Goal: Task Accomplishment & Management: Use online tool/utility

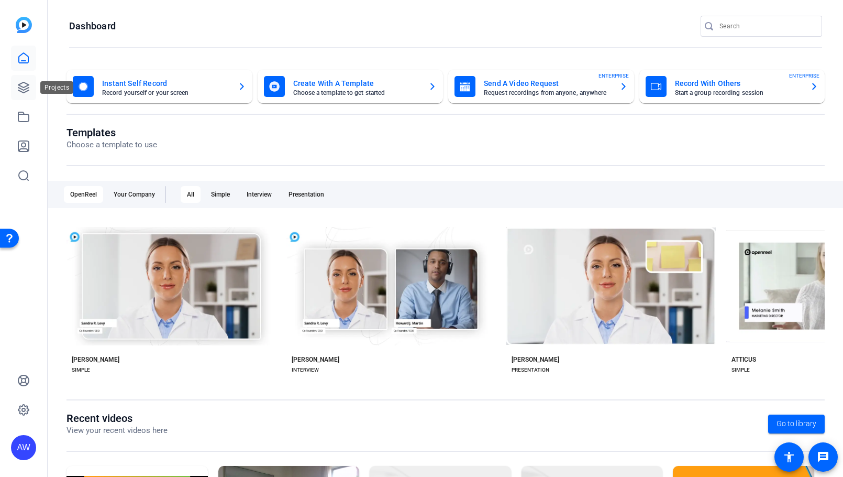
click at [19, 84] on icon at bounding box center [23, 87] width 10 height 10
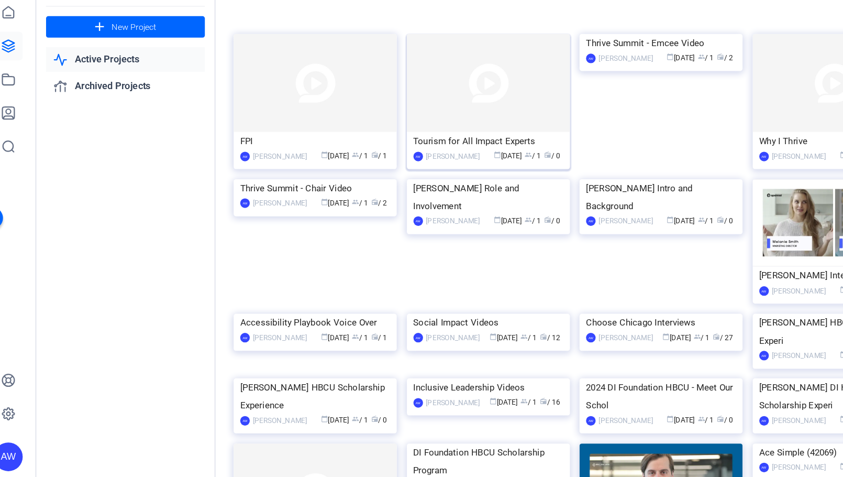
click at [445, 171] on div "Tourism for All Impact Experts" at bounding box center [444, 171] width 131 height 16
click at [302, 173] on div "FPI" at bounding box center [292, 171] width 131 height 16
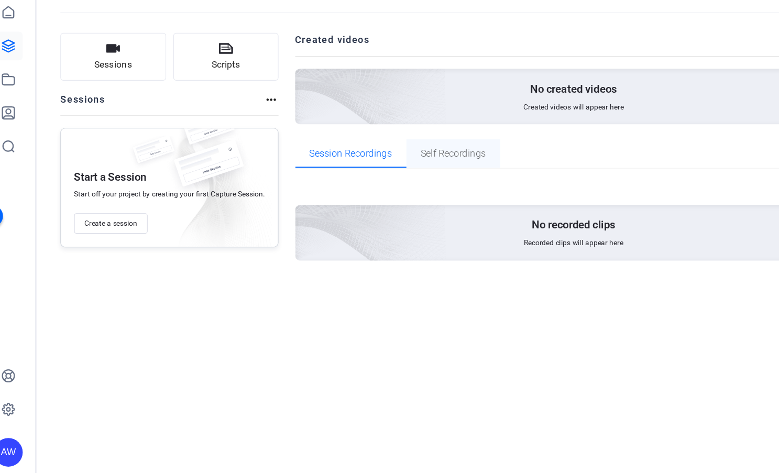
click at [418, 181] on span "Self Recordings" at bounding box center [413, 182] width 57 height 8
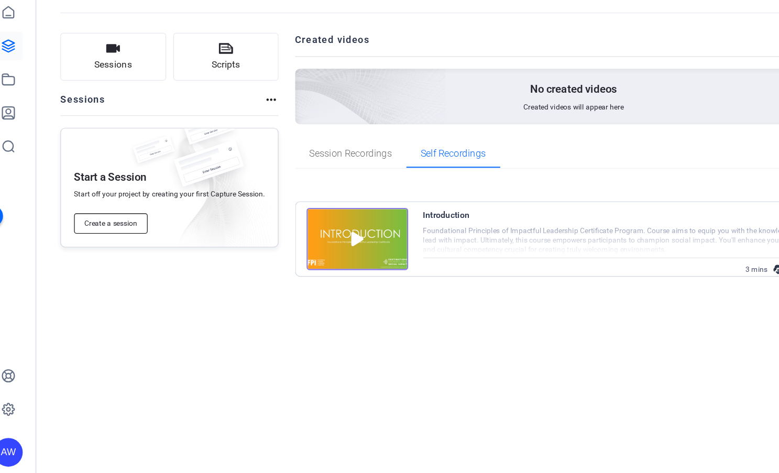
click at [105, 241] on span "Create a session" at bounding box center [113, 243] width 47 height 8
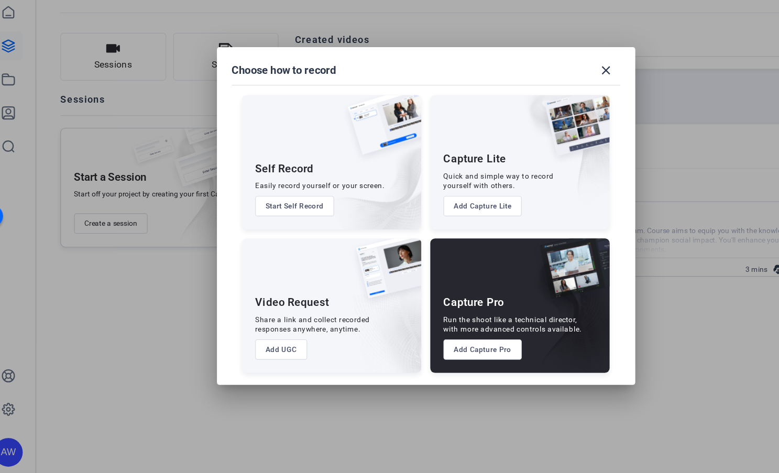
click at [294, 237] on img at bounding box center [339, 200] width 91 height 95
click at [256, 231] on button "Start Self Record" at bounding box center [274, 228] width 69 height 18
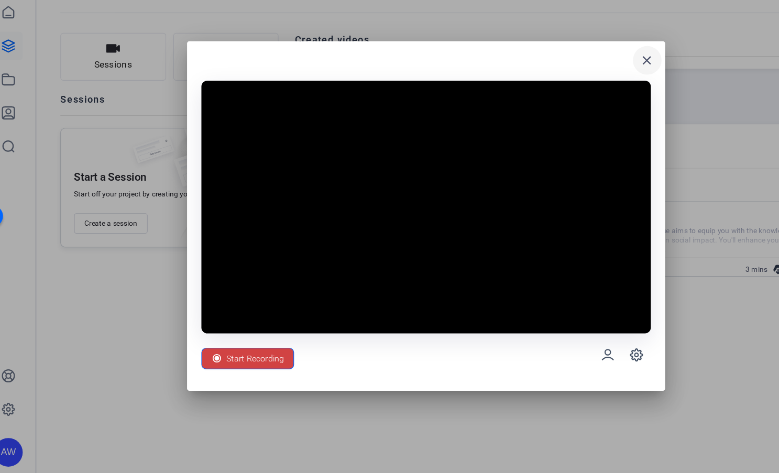
click at [582, 98] on mat-icon "close" at bounding box center [583, 100] width 13 height 13
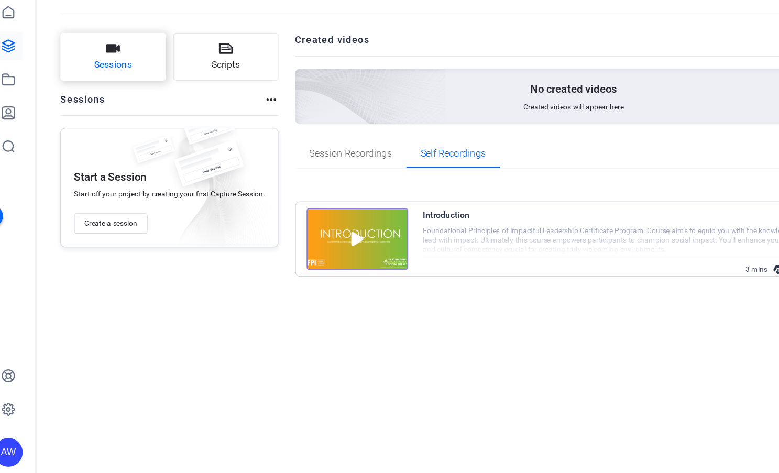
click at [135, 76] on button "Sessions" at bounding box center [115, 97] width 93 height 42
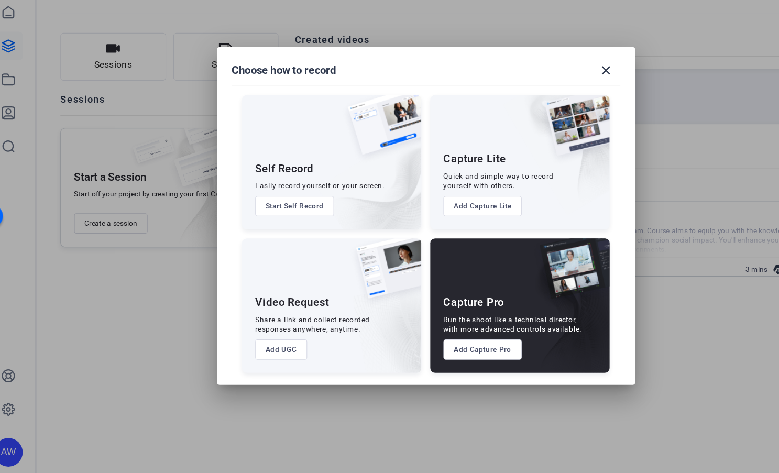
click at [284, 227] on button "Start Self Record" at bounding box center [274, 228] width 69 height 18
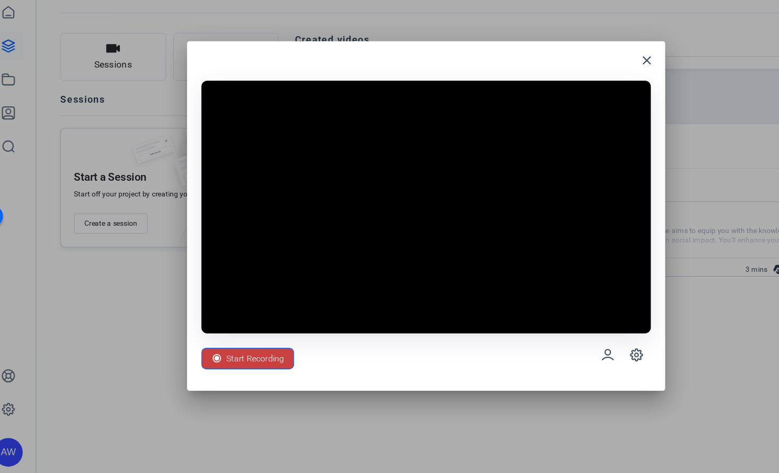
click at [257, 361] on span "Start Recording" at bounding box center [240, 361] width 51 height 20
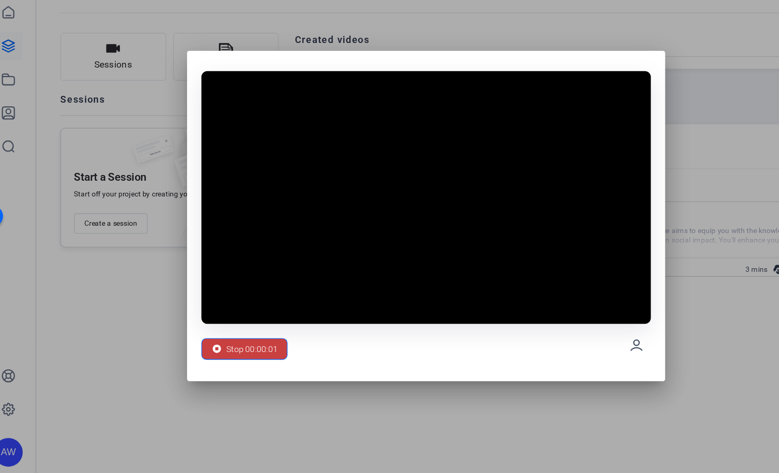
click at [252, 352] on span "Stop 00:00:01" at bounding box center [237, 353] width 45 height 20
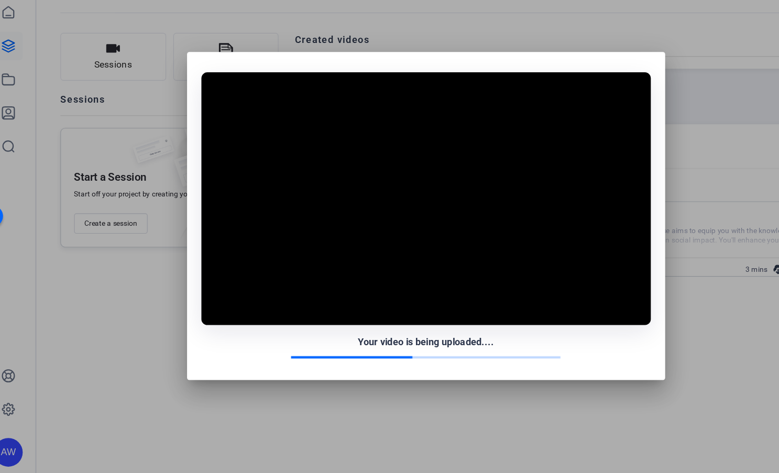
click at [137, 342] on div at bounding box center [389, 236] width 779 height 473
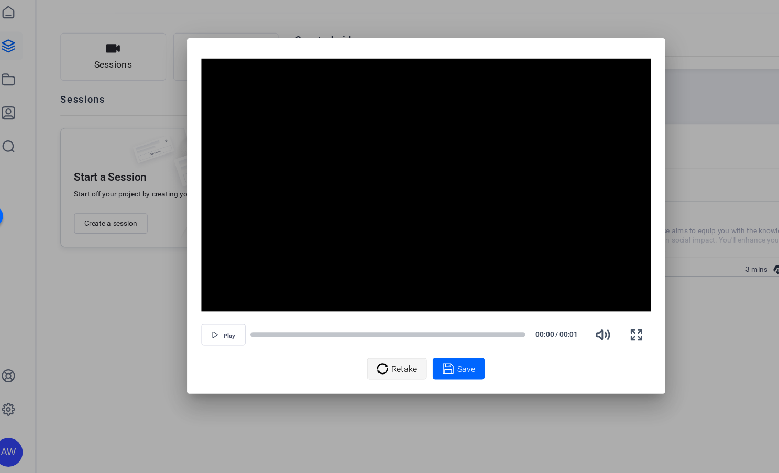
click at [357, 371] on div "Retake" at bounding box center [364, 370] width 36 height 20
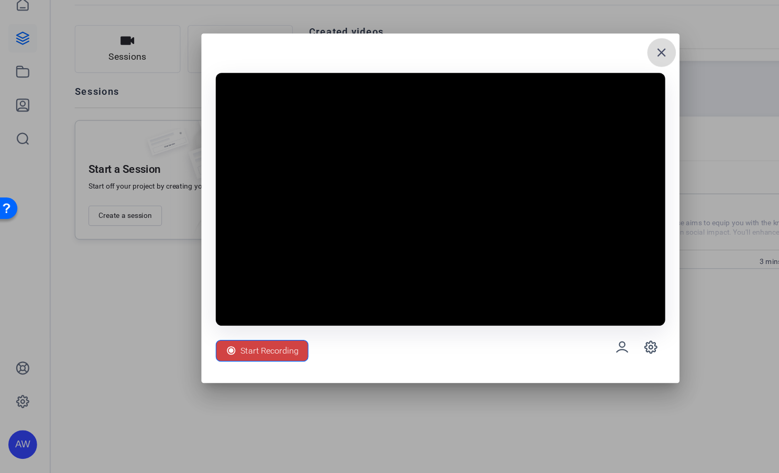
click at [588, 97] on mat-icon "close" at bounding box center [583, 100] width 13 height 13
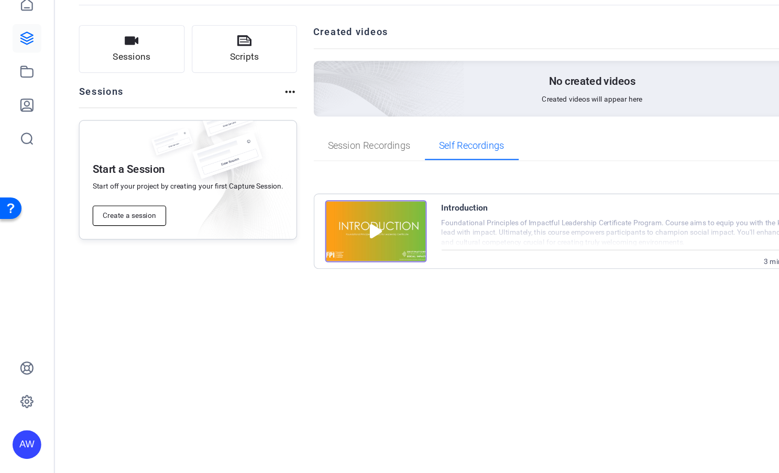
click at [124, 237] on button "Create a session" at bounding box center [113, 243] width 64 height 18
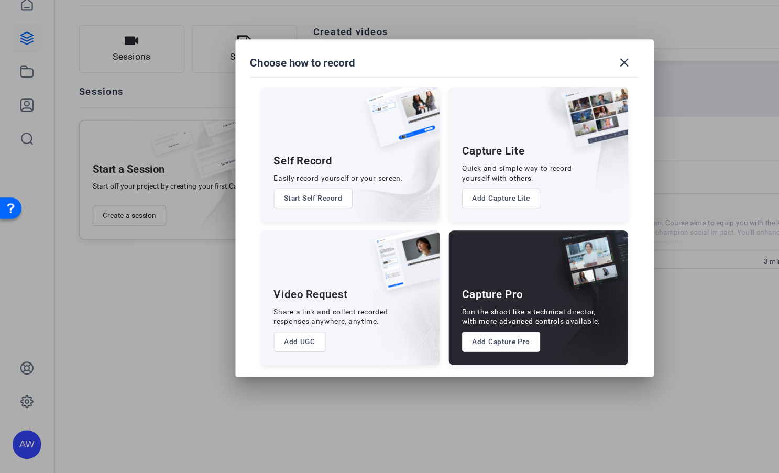
click at [269, 223] on button "Start Self Record" at bounding box center [274, 228] width 69 height 18
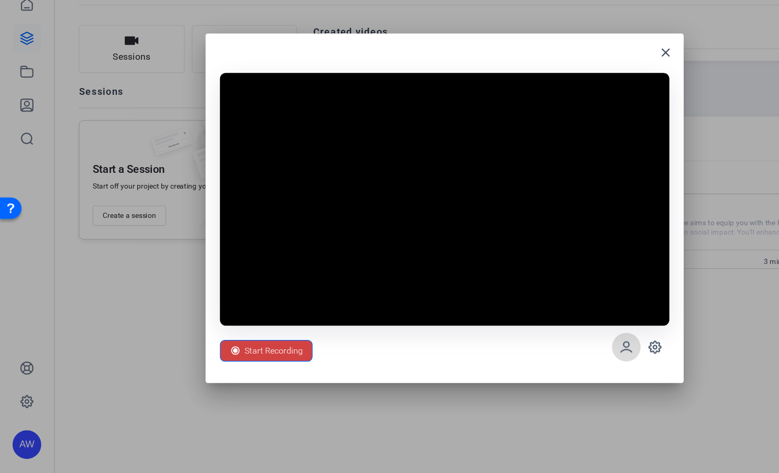
click at [554, 358] on icon at bounding box center [549, 358] width 13 height 13
click at [575, 357] on icon at bounding box center [574, 358] width 3 height 3
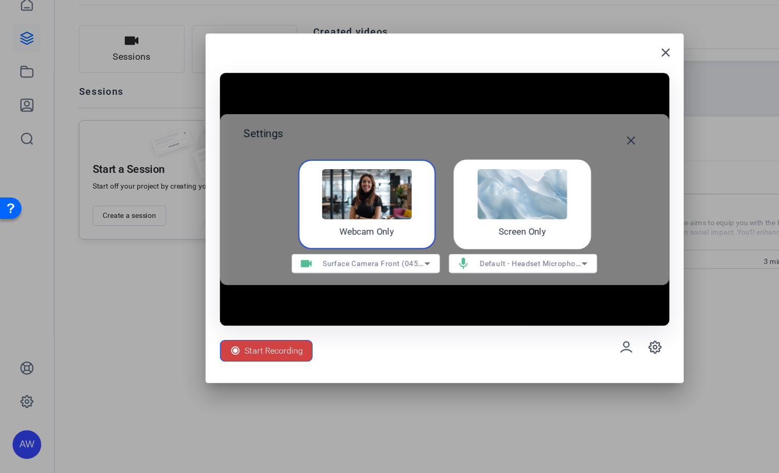
click at [453, 227] on img at bounding box center [458, 224] width 79 height 44
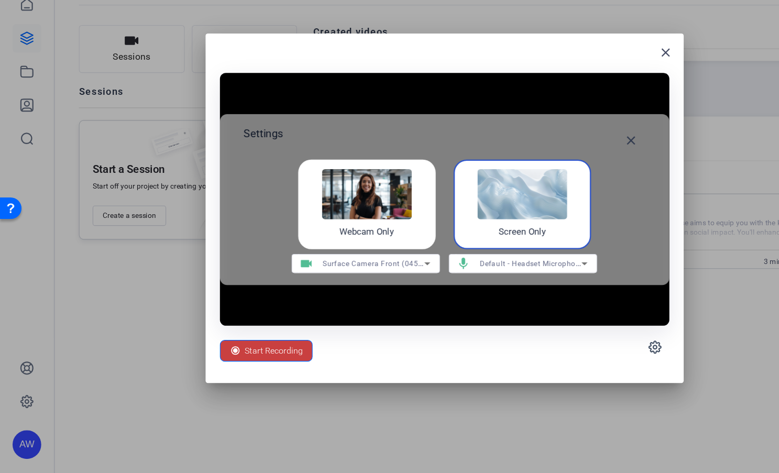
click at [227, 359] on span "Start Recording" at bounding box center [240, 361] width 51 height 20
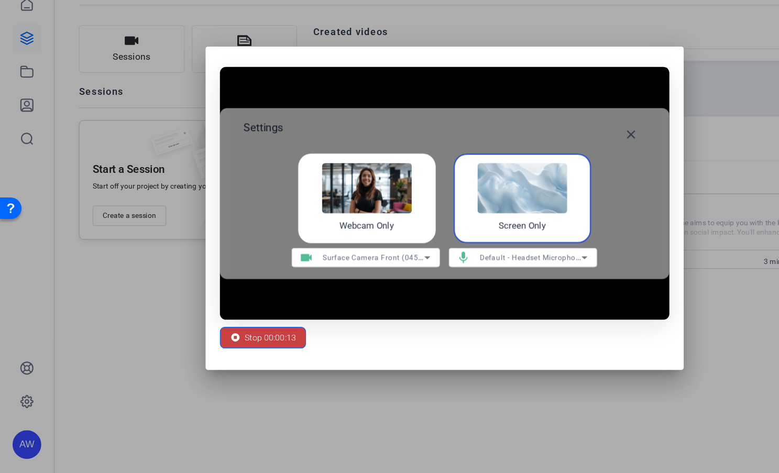
click at [234, 343] on span "Stop 00:00:13" at bounding box center [237, 350] width 45 height 20
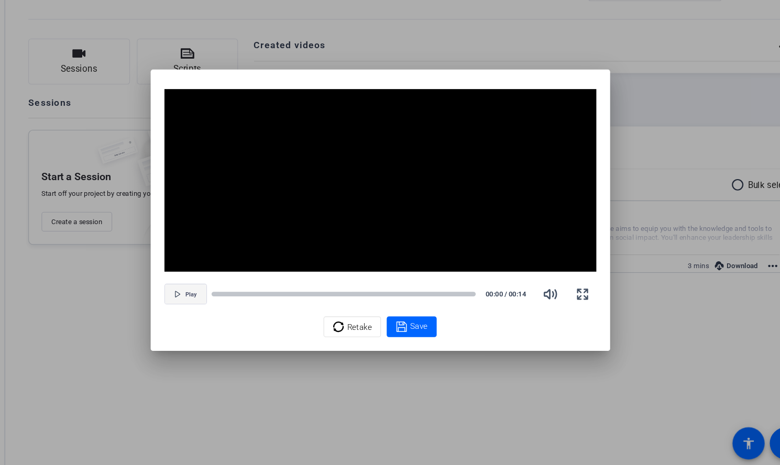
click at [203, 311] on icon "button" at bounding box center [205, 308] width 4 height 5
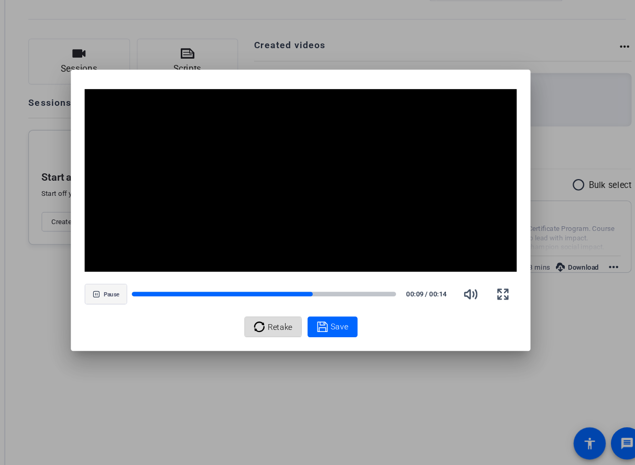
click at [287, 339] on div "Retake" at bounding box center [292, 339] width 36 height 20
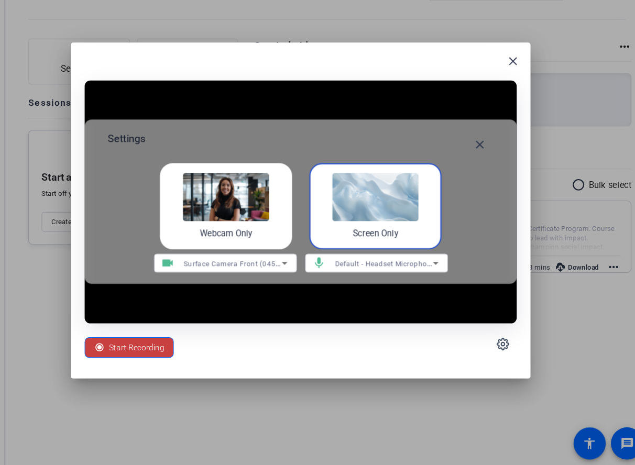
click at [149, 357] on span "Start Recording" at bounding box center [167, 358] width 51 height 20
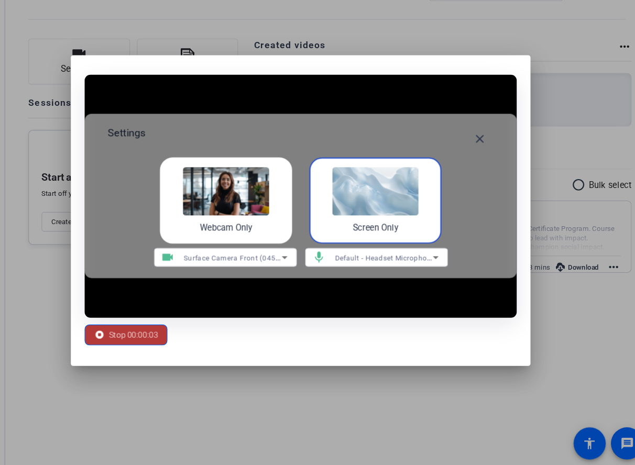
click at [169, 348] on span "Stop 00:00:03" at bounding box center [164, 346] width 45 height 20
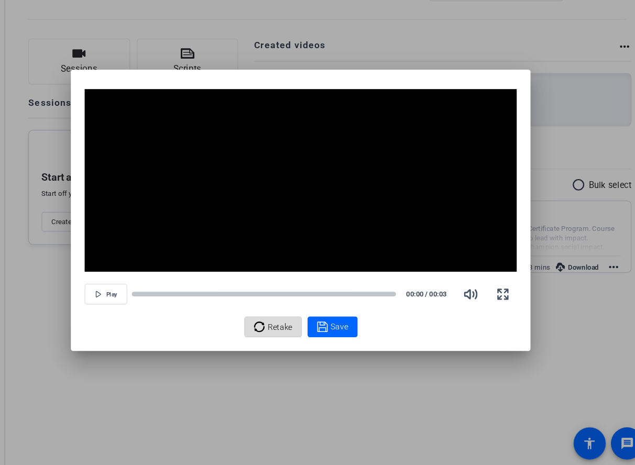
click at [280, 346] on div "Retake" at bounding box center [292, 339] width 36 height 20
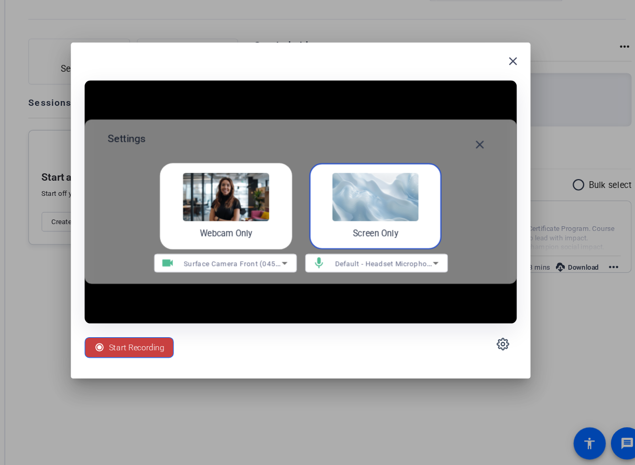
click at [162, 356] on span "Start Recording" at bounding box center [167, 358] width 51 height 20
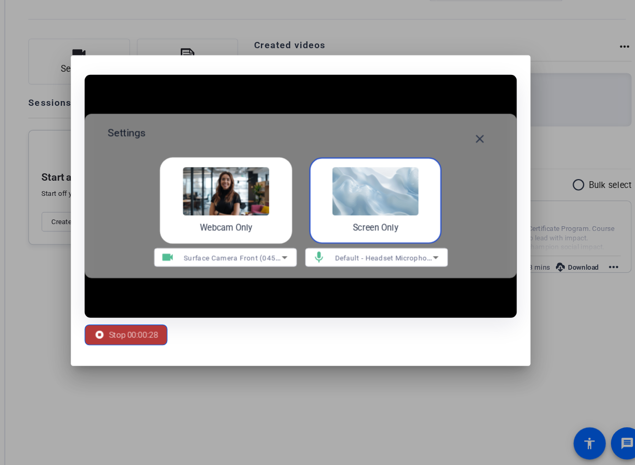
click at [178, 353] on span "Stop 00:00:28" at bounding box center [164, 346] width 45 height 20
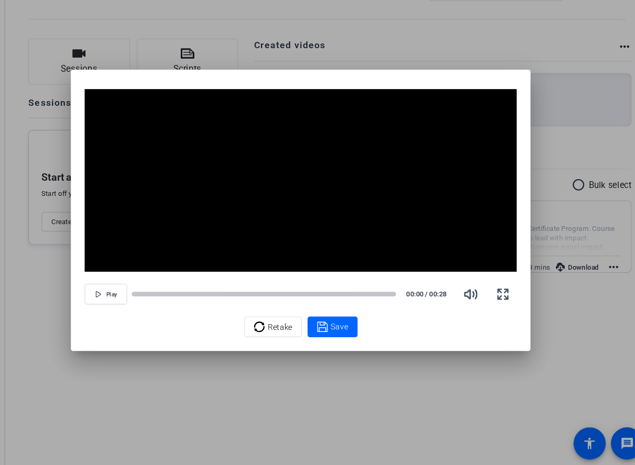
click at [444, 165] on video "Video Player" at bounding box center [317, 205] width 394 height 166
click at [298, 332] on span "Retake" at bounding box center [299, 339] width 23 height 20
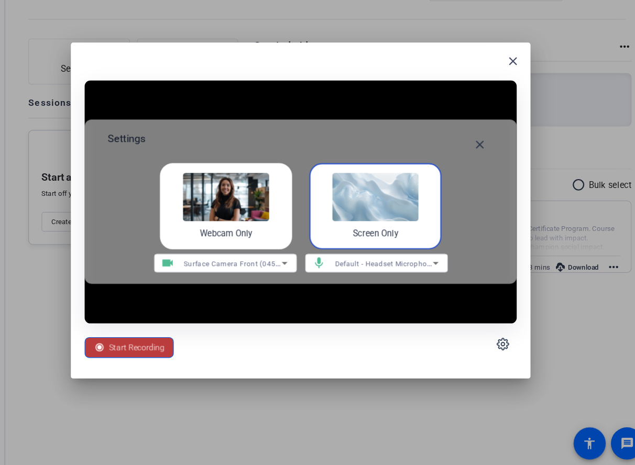
drag, startPoint x: 170, startPoint y: 356, endPoint x: 372, endPoint y: 218, distance: 245.1
click at [372, 218] on div "Settings close Webcam Only Screen Only videocam Surface Camera Front (045e:0990…" at bounding box center [317, 243] width 394 height 259
click at [372, 218] on img at bounding box center [385, 221] width 79 height 44
click at [188, 350] on span "Start Recording" at bounding box center [167, 358] width 51 height 20
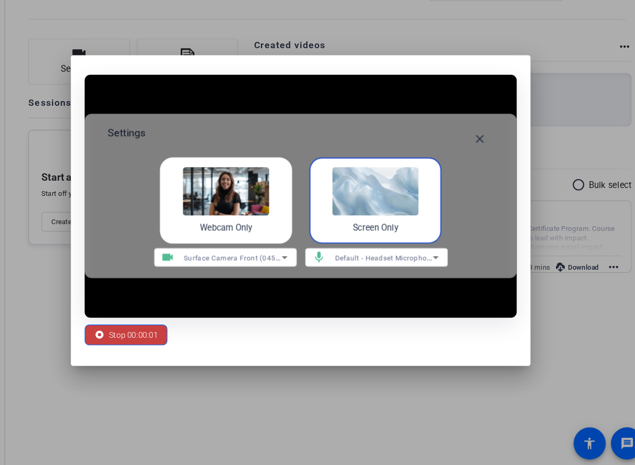
click at [173, 342] on span "Stop 00:00:01" at bounding box center [164, 346] width 45 height 20
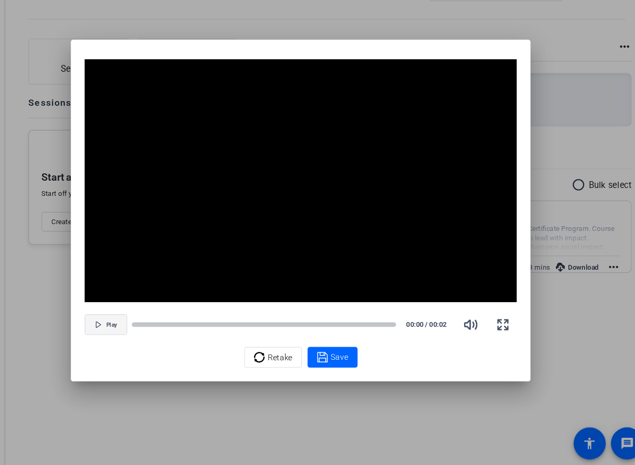
click at [133, 334] on icon "button" at bounding box center [133, 337] width 6 height 6
click at [133, 334] on icon "button" at bounding box center [131, 337] width 6 height 6
click at [298, 364] on span "Retake" at bounding box center [299, 367] width 23 height 20
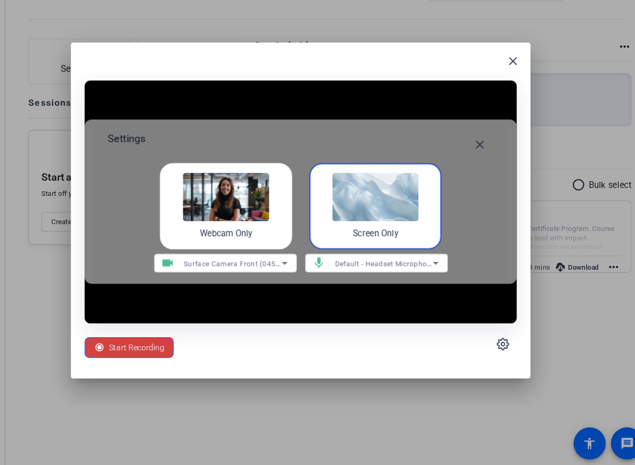
click at [364, 232] on img at bounding box center [385, 221] width 79 height 44
click at [514, 94] on mat-icon "close" at bounding box center [511, 96] width 13 height 13
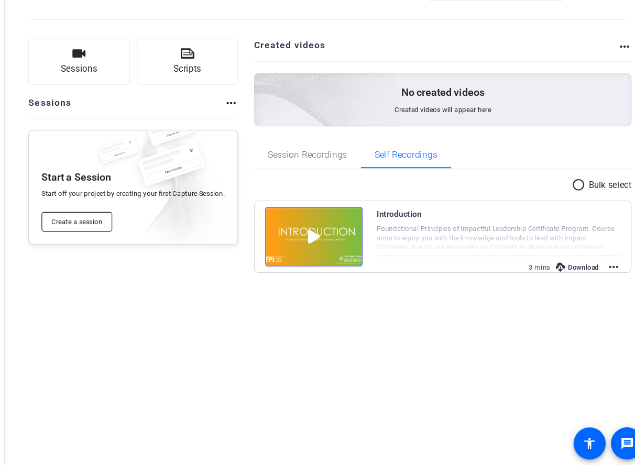
click at [128, 237] on button "Create a session" at bounding box center [113, 243] width 64 height 18
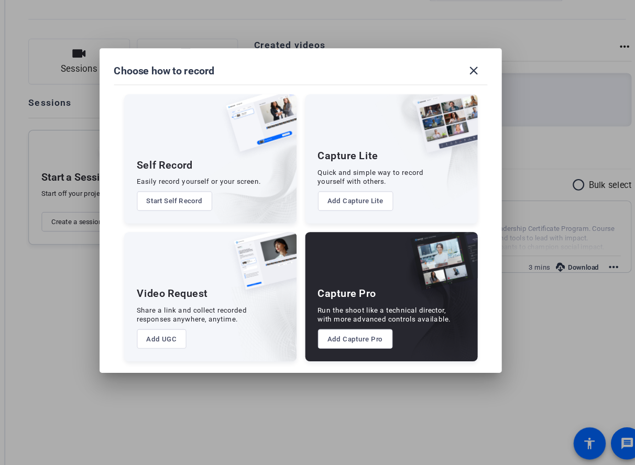
click at [207, 223] on button "Start Self Record" at bounding box center [202, 224] width 69 height 18
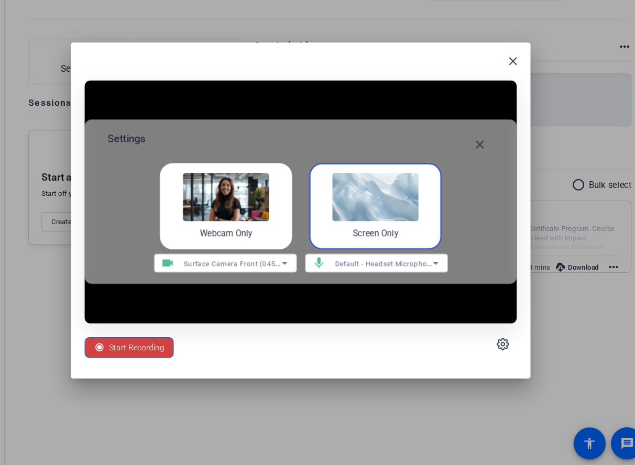
click at [429, 222] on div "Screen Only" at bounding box center [385, 229] width 120 height 79
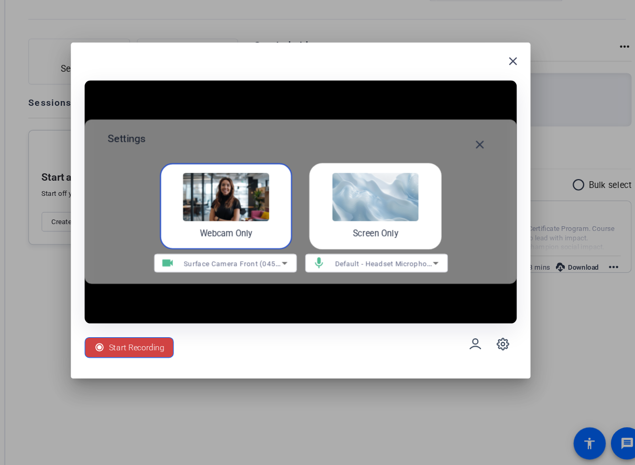
click at [415, 228] on img at bounding box center [385, 221] width 79 height 44
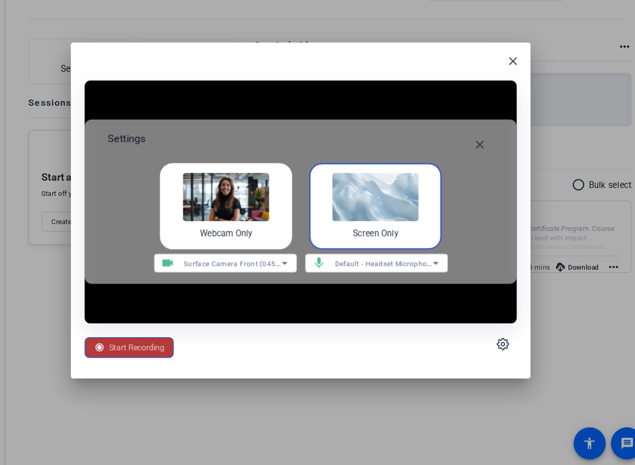
click at [163, 361] on span "Start Recording" at bounding box center [167, 358] width 51 height 20
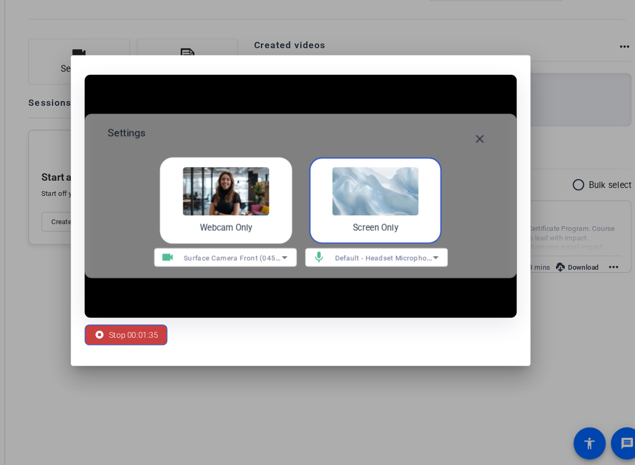
click at [173, 348] on span "Stop 00:01:35" at bounding box center [164, 346] width 45 height 20
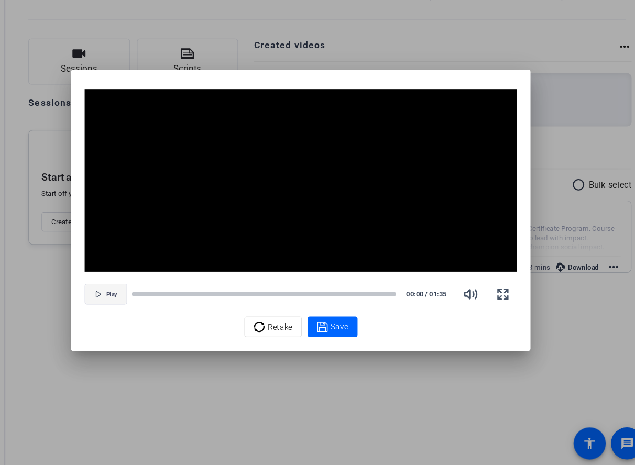
click at [151, 311] on span "button" at bounding box center [140, 308] width 38 height 25
click at [241, 311] on div at bounding box center [283, 308] width 241 height 5
drag, startPoint x: 345, startPoint y: 309, endPoint x: 309, endPoint y: 312, distance: 35.7
click at [309, 312] on div at bounding box center [283, 308] width 241 height 7
click at [309, 338] on span "Retake" at bounding box center [299, 339] width 23 height 20
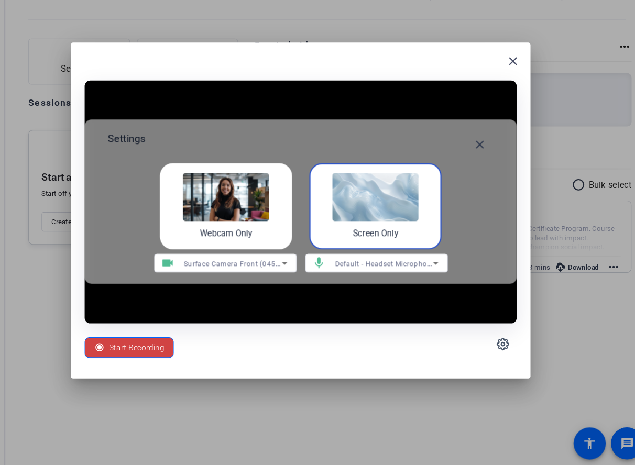
click at [315, 371] on div "Start Recording" at bounding box center [317, 355] width 394 height 38
click at [392, 211] on img at bounding box center [385, 221] width 79 height 44
click at [235, 225] on img at bounding box center [249, 221] width 79 height 44
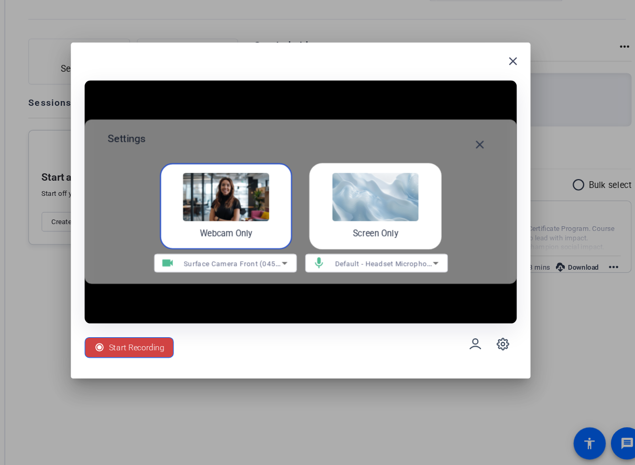
click at [389, 244] on div "Screen Only" at bounding box center [385, 229] width 120 height 79
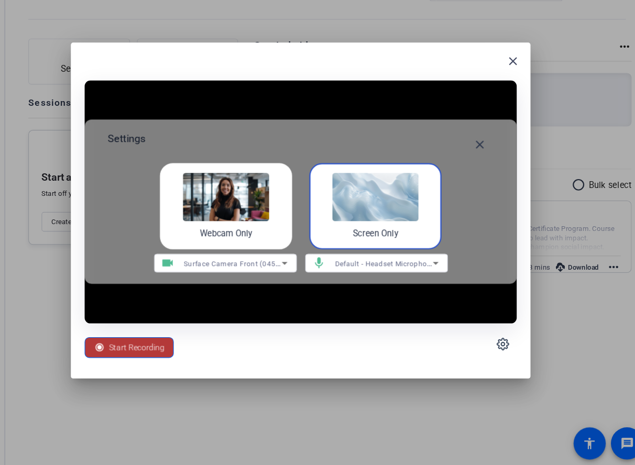
click at [191, 357] on span "Start Recording" at bounding box center [167, 358] width 51 height 20
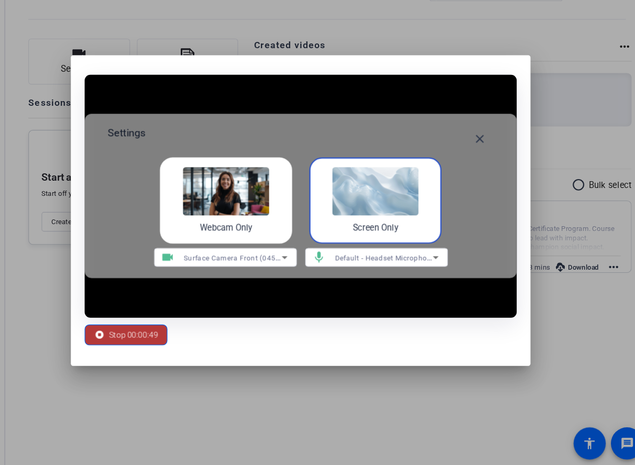
click at [170, 346] on span "Stop 00:00:49" at bounding box center [164, 346] width 45 height 20
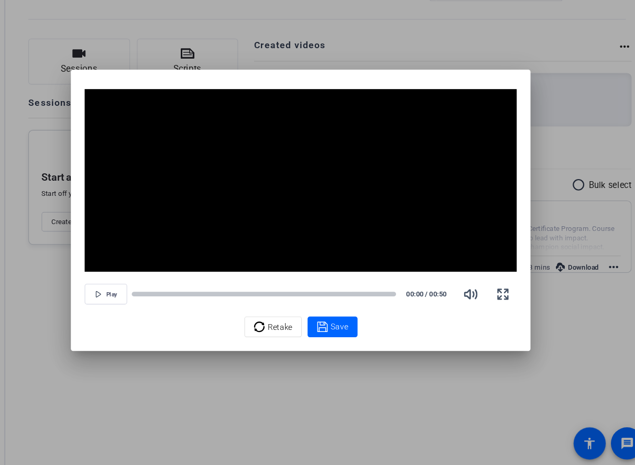
click at [144, 338] on div "Retake Save" at bounding box center [317, 338] width 394 height 19
click at [136, 309] on span "button" at bounding box center [140, 308] width 38 height 25
click at [479, 311] on span "button" at bounding box center [472, 308] width 25 height 25
click at [282, 340] on icon at bounding box center [279, 339] width 10 height 13
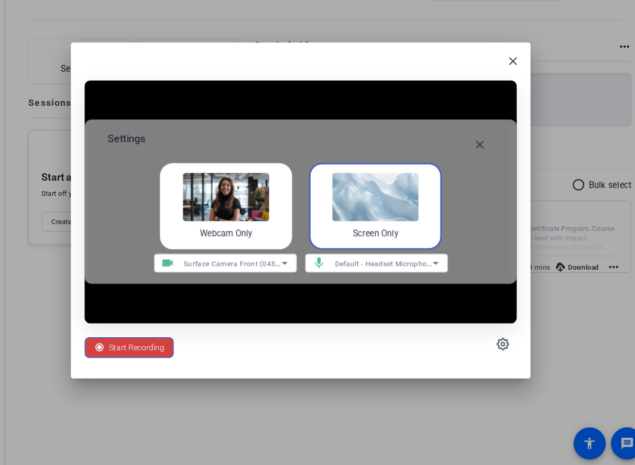
click at [441, 355] on div "Start Recording" at bounding box center [317, 355] width 394 height 38
click at [158, 358] on span "Start Recording" at bounding box center [167, 358] width 51 height 20
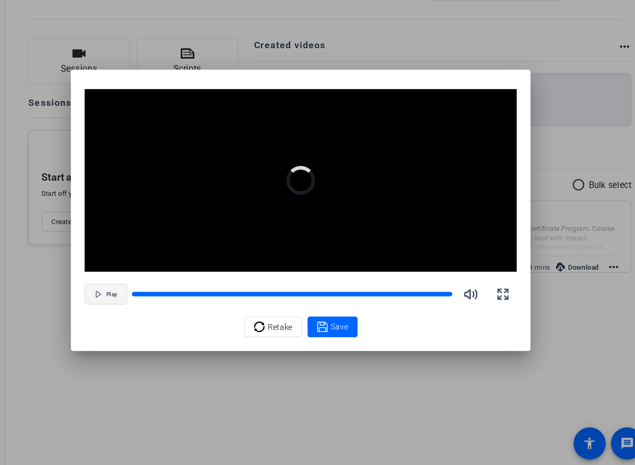
click at [134, 333] on div "Video Player is loading. Play Video Play Mute Current Time 0:00 / Duration -:-:…" at bounding box center [317, 235] width 394 height 226
click at [133, 307] on icon "button" at bounding box center [132, 308] width 4 height 5
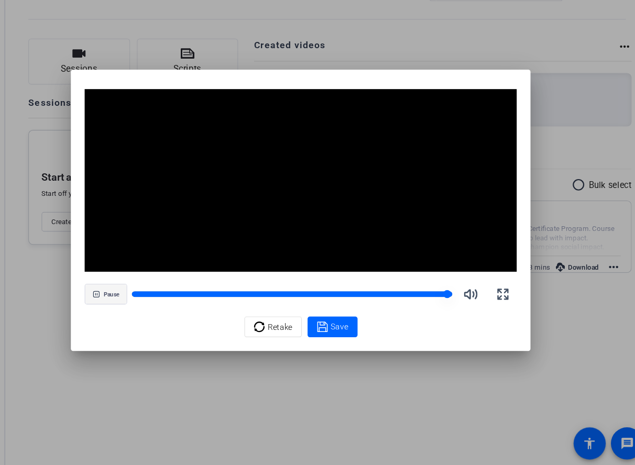
click at [186, 311] on div at bounding box center [309, 308] width 292 height 5
click at [159, 307] on button "Pause" at bounding box center [139, 309] width 39 height 19
click at [164, 307] on div at bounding box center [309, 308] width 292 height 5
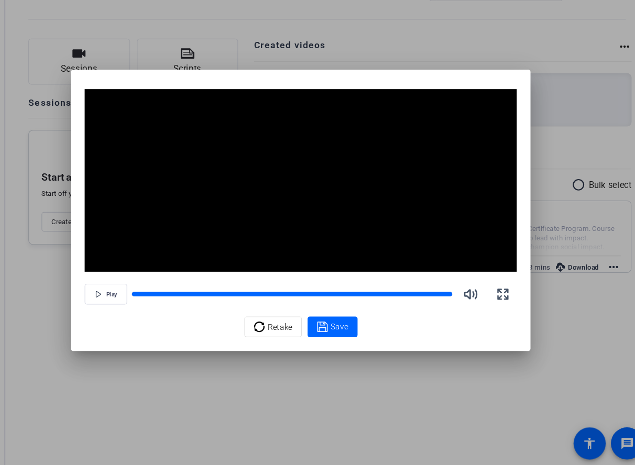
drag, startPoint x: 452, startPoint y: 310, endPoint x: 92, endPoint y: 293, distance: 360.2
click at [92, 293] on div "Video Player is loading. Play Video Play Mute Current Time 0:00 / Duration -:-:…" at bounding box center [317, 232] width 635 height 465
click at [140, 315] on span "button" at bounding box center [140, 308] width 38 height 25
